Goal: Task Accomplishment & Management: Manage account settings

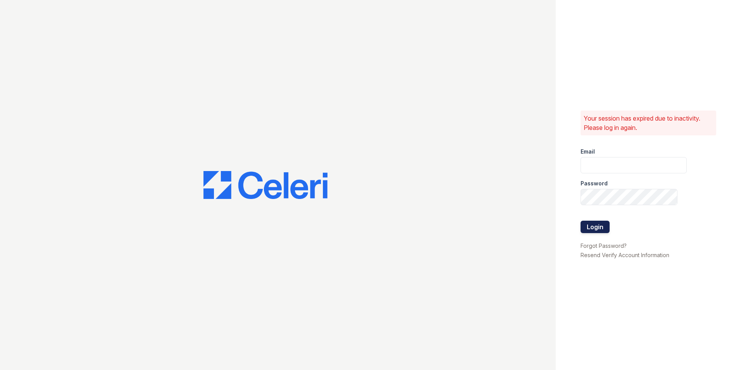
type input "[EMAIL_ADDRESS][DOMAIN_NAME]"
click at [603, 228] on button "Login" at bounding box center [595, 227] width 29 height 12
